Goal: Information Seeking & Learning: Check status

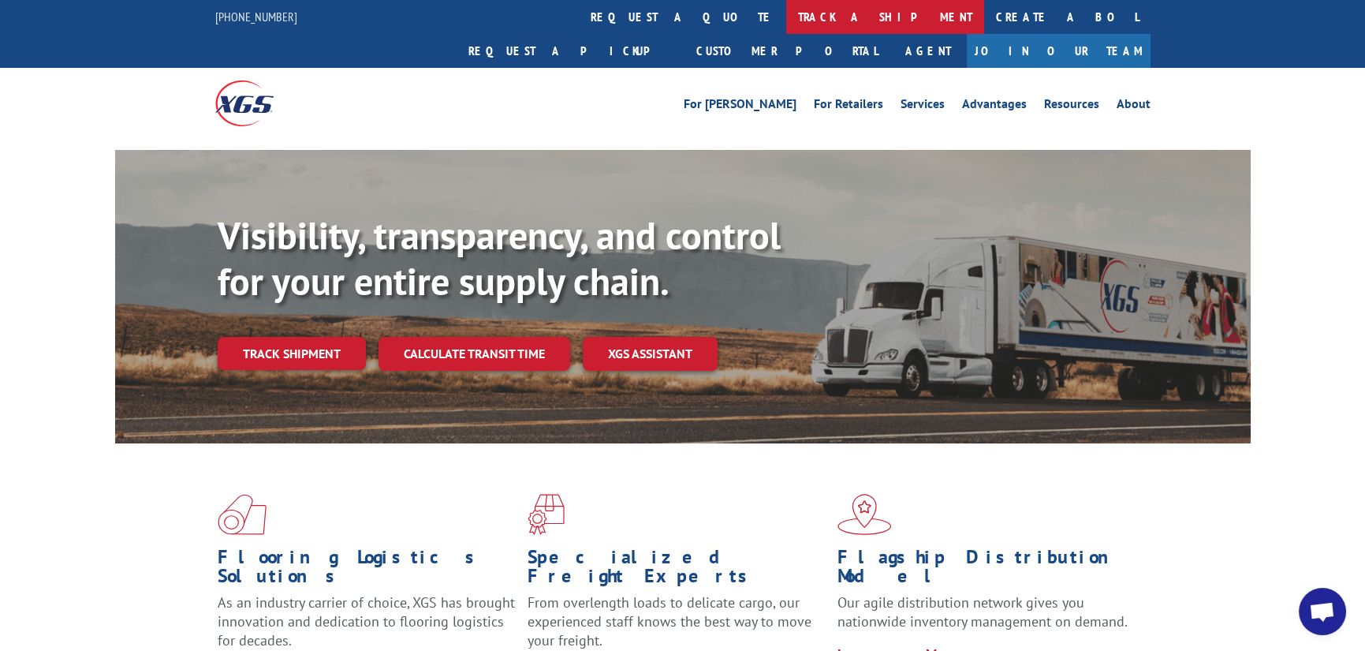
click at [786, 18] on link "track a shipment" at bounding box center [885, 17] width 198 height 34
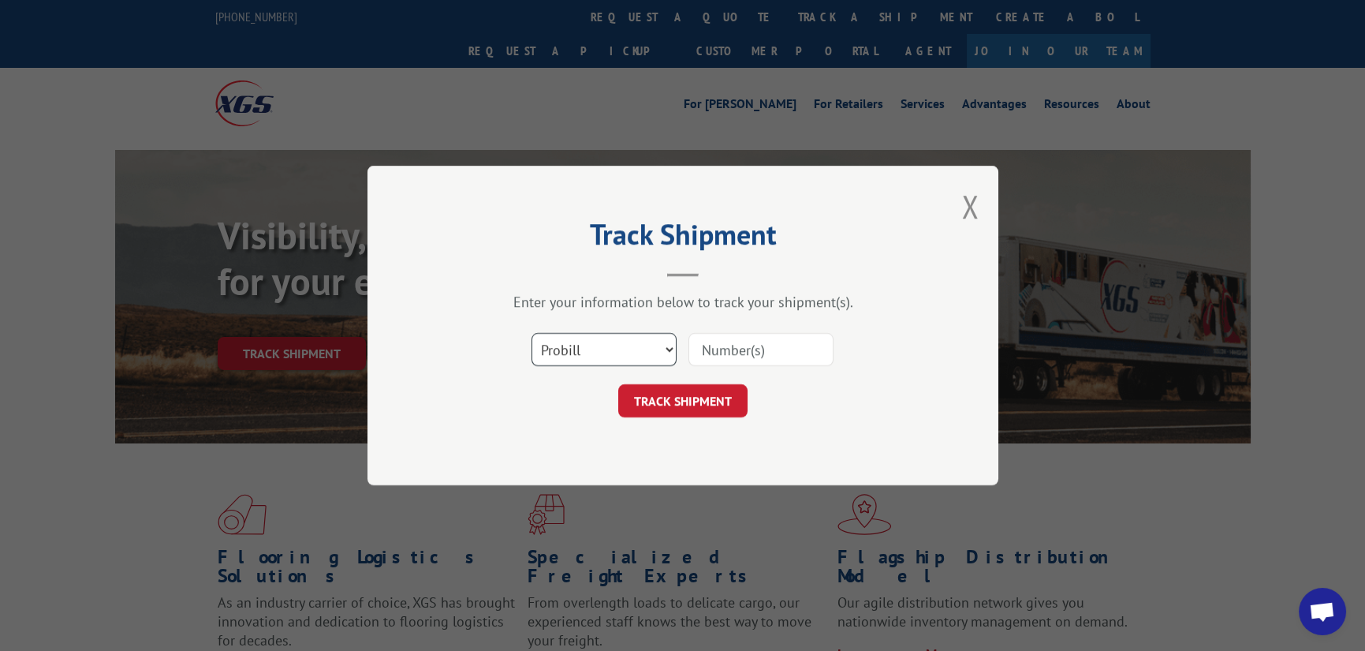
click at [584, 360] on select "Select category... Probill BOL PO" at bounding box center [603, 349] width 145 height 33
select select "bol"
click at [531, 333] on select "Select category... Probill BOL PO" at bounding box center [603, 349] width 145 height 33
drag, startPoint x: 739, startPoint y: 355, endPoint x: 846, endPoint y: 350, distance: 107.4
click at [739, 355] on input at bounding box center [760, 349] width 145 height 33
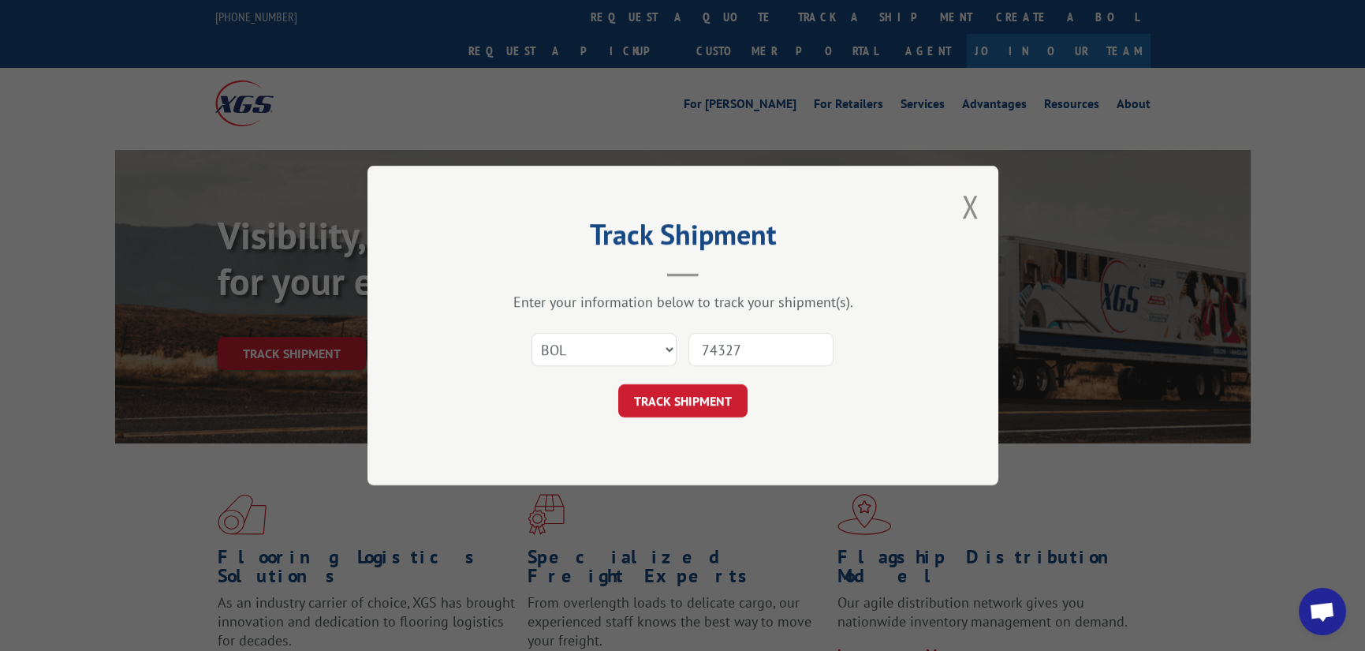
type input "743273"
click button "TRACK SHIPMENT" at bounding box center [682, 400] width 129 height 33
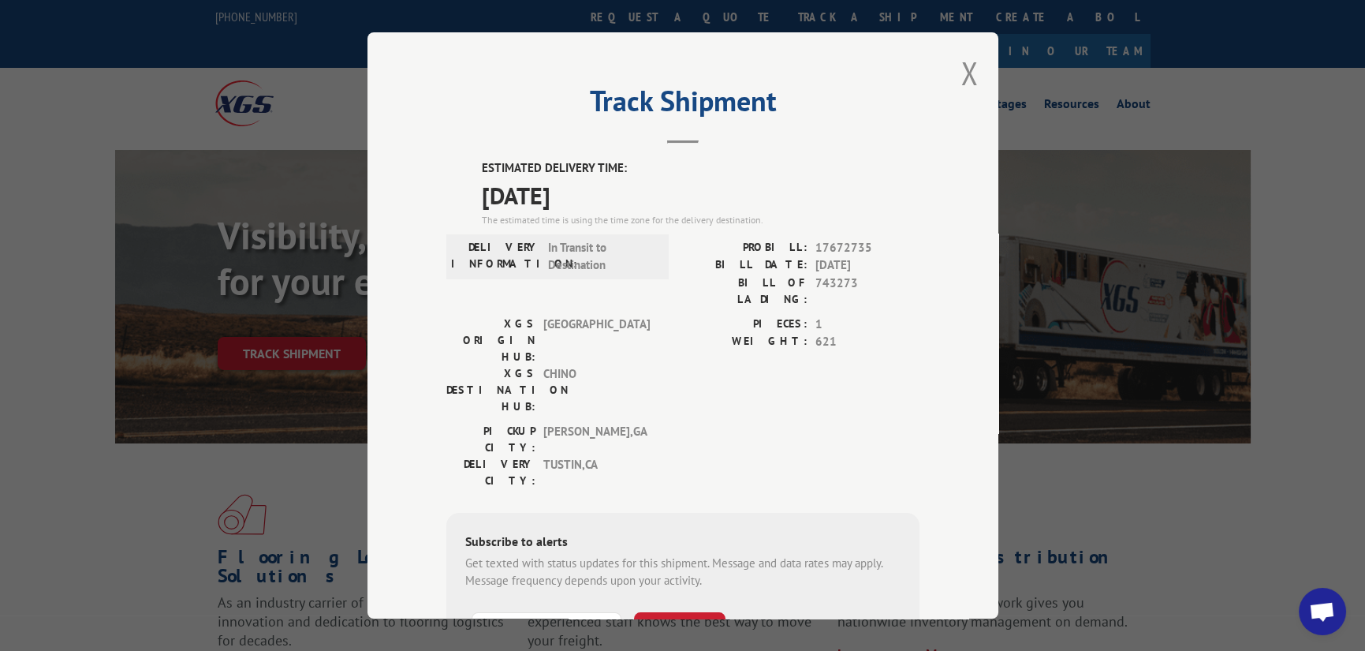
scroll to position [79, 0]
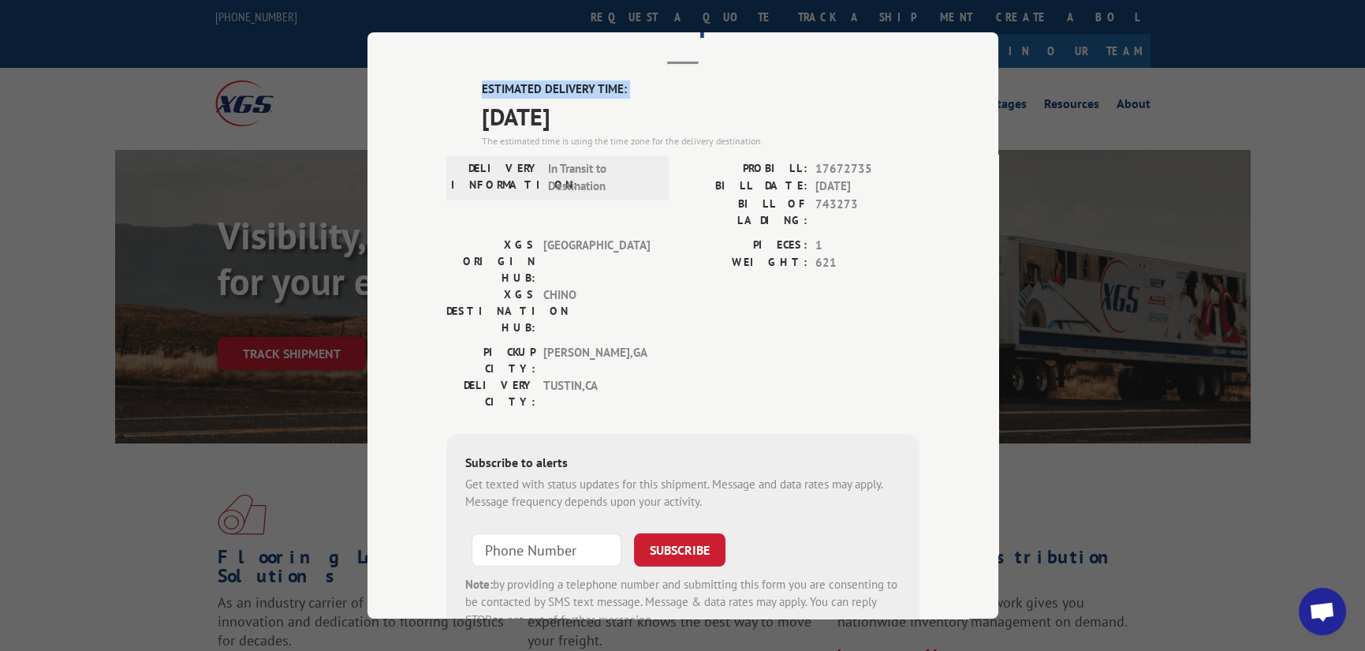
drag, startPoint x: 476, startPoint y: 75, endPoint x: 468, endPoint y: 103, distance: 29.5
click at [468, 103] on div "Track Shipment ESTIMATED DELIVERY TIME: [DATE] The estimated time is using the …" at bounding box center [682, 325] width 631 height 586
click at [448, 98] on div "ESTIMATED DELIVERY TIME: [DATE] The estimated time is using the time zone for t…" at bounding box center [682, 363] width 473 height 567
click at [462, 77] on div "Track Shipment ESTIMATED DELIVERY TIME: [DATE] The estimated time is using the …" at bounding box center [682, 325] width 631 height 586
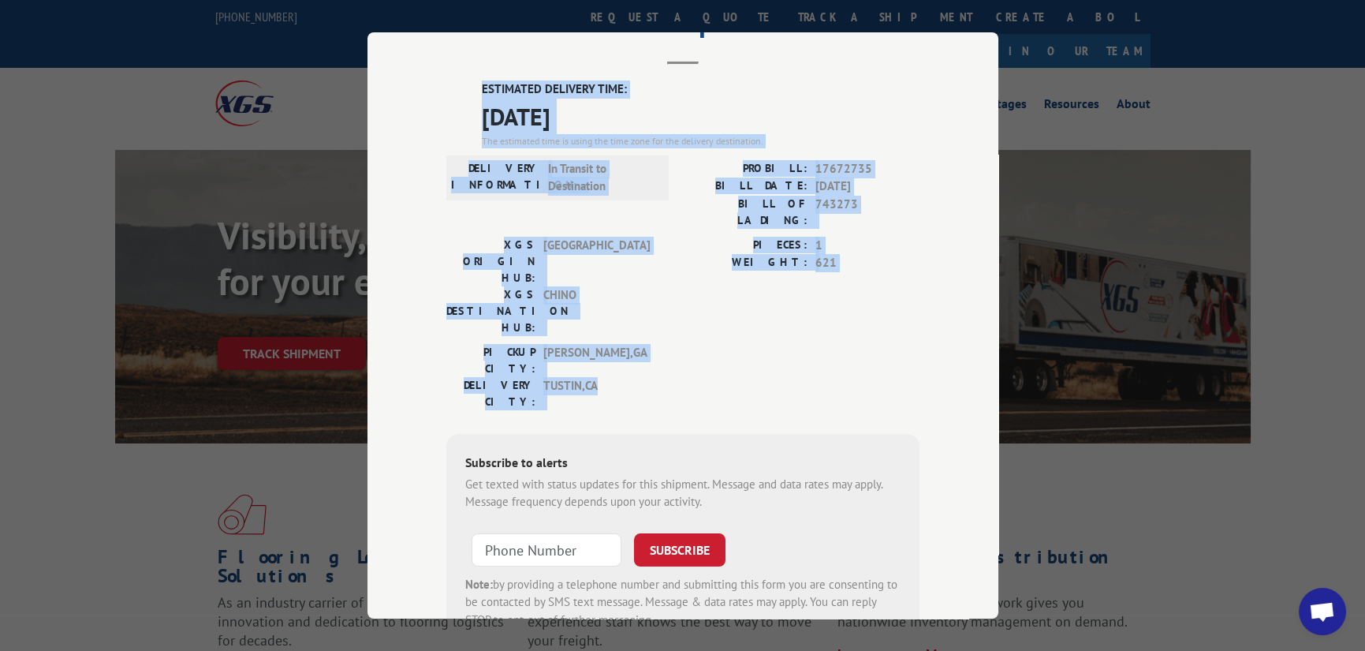
drag, startPoint x: 474, startPoint y: 84, endPoint x: 610, endPoint y: 302, distance: 256.5
click at [610, 302] on div "ESTIMATED DELIVERY TIME: [DATE] The estimated time is using the time zone for t…" at bounding box center [682, 363] width 473 height 567
copy div "ESTIMATED DELIVERY TIME: [DATE] The estimated time is using the time zone for t…"
